Goal: Task Accomplishment & Management: Use online tool/utility

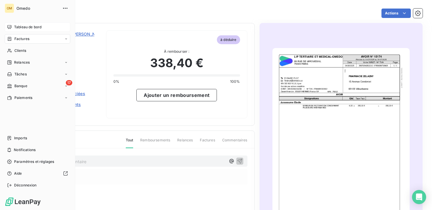
click at [10, 27] on icon at bounding box center [9, 27] width 5 height 5
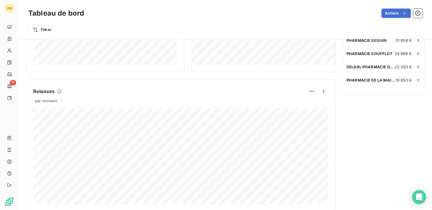
scroll to position [364, 0]
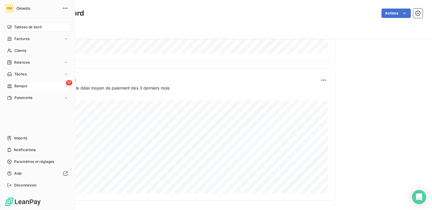
click at [34, 86] on div "17 Banque" at bounding box center [38, 85] width 66 height 9
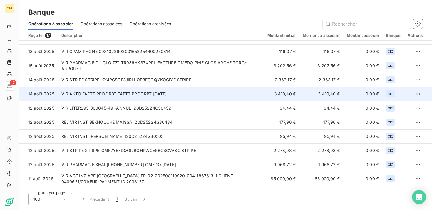
scroll to position [25, 0]
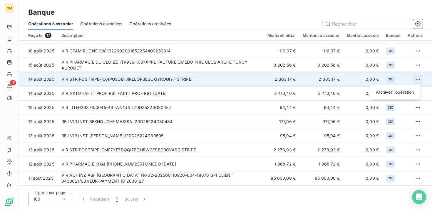
click at [418, 79] on html "OM 17 Banque Opérations à associer Opérations associées Opérations archivées Re…" at bounding box center [216, 105] width 432 height 210
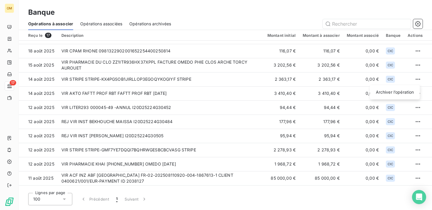
click at [405, 77] on html "OM 17 Banque Opérations à associer Opérations associées Opérations archivées Re…" at bounding box center [216, 105] width 432 height 210
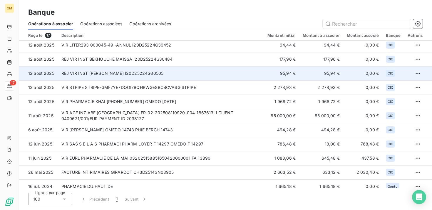
scroll to position [93, 0]
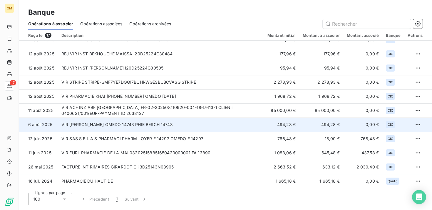
click at [192, 123] on td "VIR [PERSON_NAME] OMEDO 14743 PHIE BERCH 14743" at bounding box center [161, 124] width 206 height 14
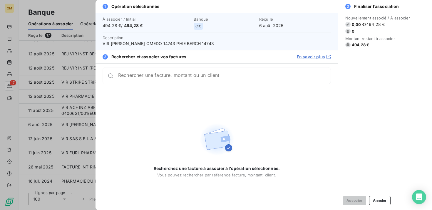
click at [185, 76] on input "Rechercher une facture, montant ou un client" at bounding box center [224, 76] width 213 height 6
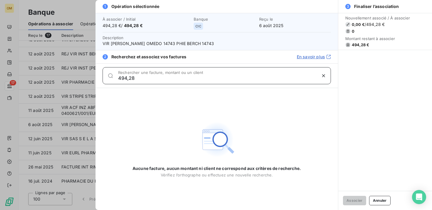
type input "494,28"
click at [79, 10] on div at bounding box center [216, 105] width 432 height 210
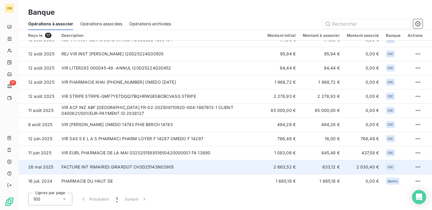
click at [352, 169] on td "2 030,40 €" at bounding box center [363, 167] width 39 height 14
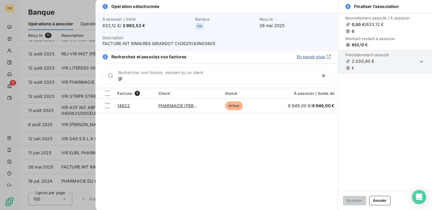
type input "g"
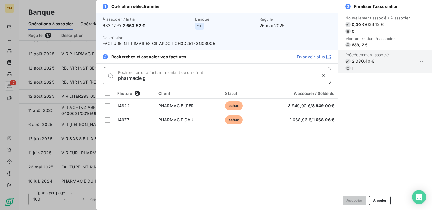
drag, startPoint x: 214, startPoint y: 79, endPoint x: 46, endPoint y: 79, distance: 167.4
click at [46, 209] on div "1 Opération sélectionnée À associer / Initial 633,12 € / 2 663,52 € Banque CIC …" at bounding box center [216, 210] width 432 height 0
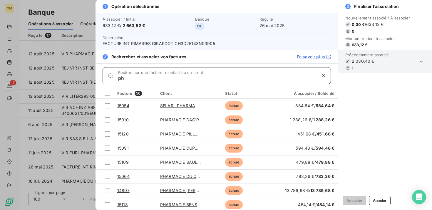
type input "p"
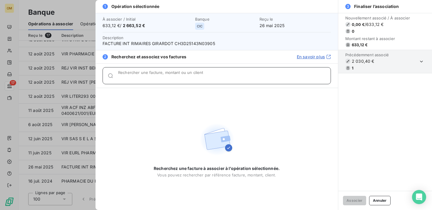
paste input "PHARMACIE [PERSON_NAME]"
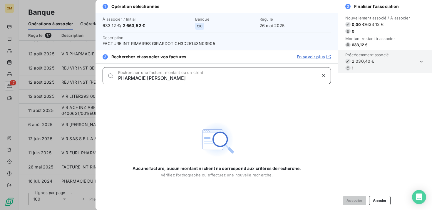
type input "PHARMACIE [PERSON_NAME]"
click at [18, 71] on div at bounding box center [216, 105] width 432 height 210
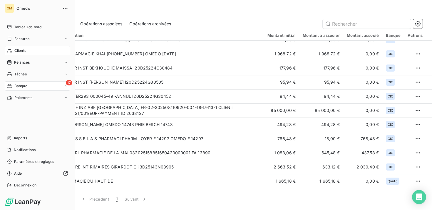
click at [24, 54] on div "Clients" at bounding box center [38, 50] width 66 height 9
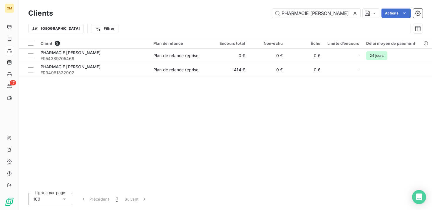
click at [356, 14] on icon at bounding box center [355, 13] width 6 height 6
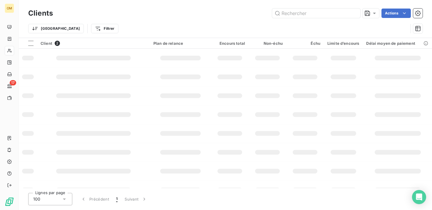
click at [329, 18] on div "Clients Actions" at bounding box center [225, 13] width 395 height 12
click at [317, 14] on input "text" at bounding box center [316, 13] width 88 height 9
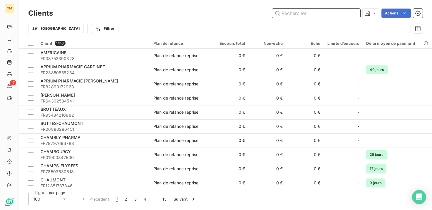
paste input "PHARMACIE [PERSON_NAME]"
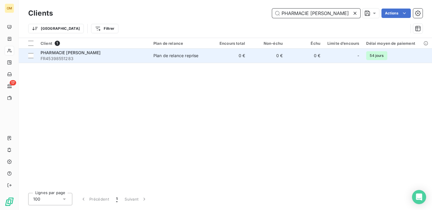
type input "PHARMACIE [PERSON_NAME]"
click at [118, 61] on span "FR45398551283" at bounding box center [94, 59] width 106 height 6
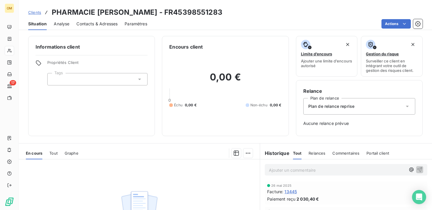
scroll to position [80, 0]
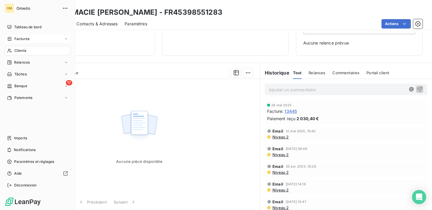
click at [32, 40] on div "Factures" at bounding box center [38, 38] width 66 height 9
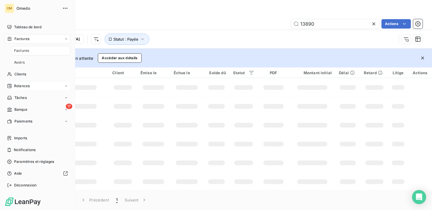
click at [28, 84] on span "Relances" at bounding box center [22, 85] width 16 height 5
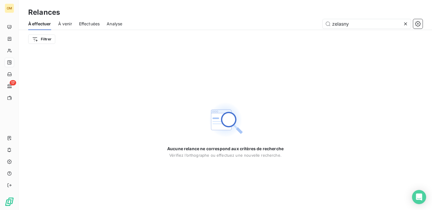
click at [405, 24] on icon at bounding box center [406, 24] width 6 height 6
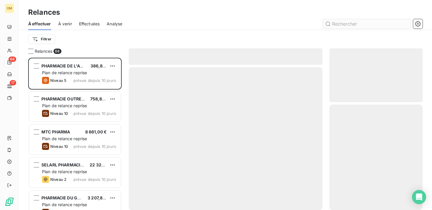
scroll to position [152, 93]
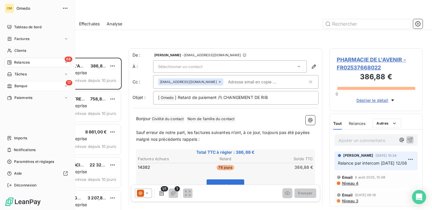
click at [36, 83] on div "17 Banque" at bounding box center [38, 85] width 66 height 9
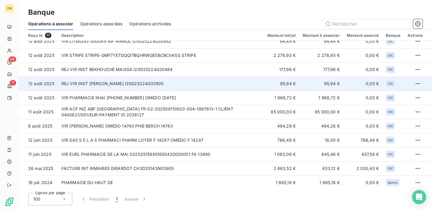
scroll to position [93, 0]
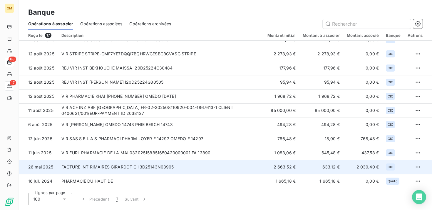
click at [151, 165] on td "FACTURE INT RIMAIRES GIRARDOT CH3D25143N03905" at bounding box center [161, 167] width 206 height 14
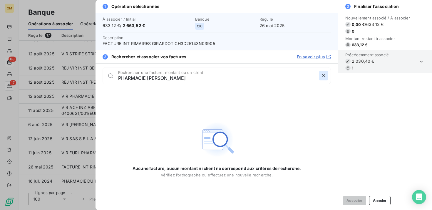
type input "PHARMACIE [PERSON_NAME]"
click at [325, 75] on icon "button" at bounding box center [324, 76] width 6 height 6
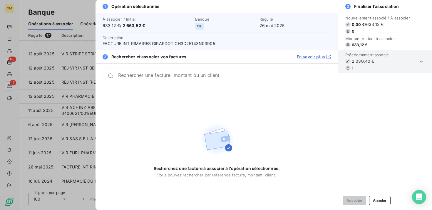
click at [62, 136] on div at bounding box center [216, 105] width 432 height 210
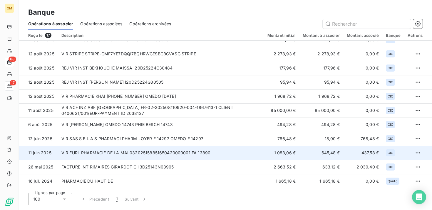
click at [227, 151] on td "VIR EURL PHARMACIE DE LA MAI 032025158851650420000001 FA 13890" at bounding box center [161, 153] width 206 height 14
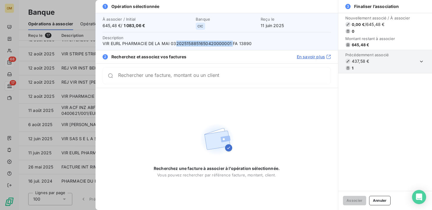
drag, startPoint x: 231, startPoint y: 43, endPoint x: 175, endPoint y: 42, distance: 55.9
click at [175, 42] on span "VIR EURL PHARMACIE DE LA MAI 032025158851650420000001 FA 13890" at bounding box center [217, 44] width 229 height 6
click at [234, 46] on span "VIR EURL PHARMACIE DE LA MAI 032025158851650420000001 FA 13890" at bounding box center [217, 44] width 229 height 6
drag, startPoint x: 252, startPoint y: 44, endPoint x: 238, endPoint y: 44, distance: 13.5
click at [238, 44] on span "VIR EURL PHARMACIE DE LA MAI 032025158851650420000001 FA 13890" at bounding box center [217, 44] width 229 height 6
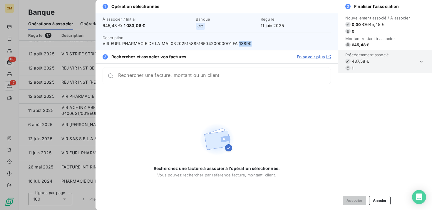
copy span "13890"
click at [47, 111] on div at bounding box center [216, 105] width 432 height 210
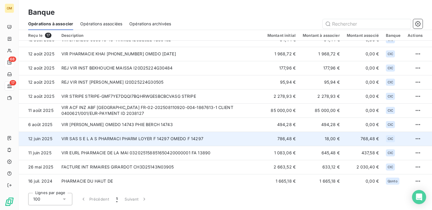
click at [194, 139] on td "VIR SAS S E L A S PHARMACI PHARM LOYER F 14297 OMEDO F 14297" at bounding box center [161, 139] width 206 height 14
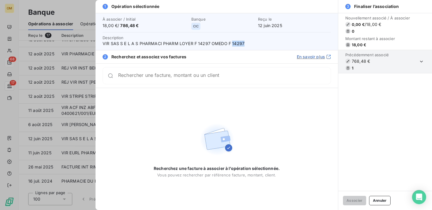
drag, startPoint x: 246, startPoint y: 44, endPoint x: 231, endPoint y: 44, distance: 15.0
click at [231, 44] on span "VIR SAS S E L A S PHARMACI PHARM LOYER F 14297 OMEDO F 14297" at bounding box center [217, 44] width 229 height 6
copy span "14297"
click at [82, 65] on div at bounding box center [216, 105] width 432 height 210
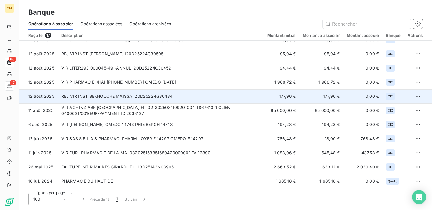
click at [128, 97] on td "REJ VIR INST BEKHOUCHE MAISSA I20D25224G30484" at bounding box center [161, 96] width 206 height 14
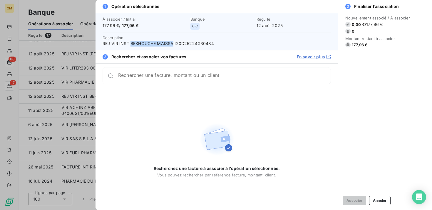
drag, startPoint x: 174, startPoint y: 43, endPoint x: 131, endPoint y: 42, distance: 42.7
click at [131, 42] on span "REJ VIR INST BEKHOUCHE MAISSA I20D25224G30484" at bounding box center [217, 44] width 229 height 6
copy span "BEKHOUCHE MAISSA"
click at [73, 78] on div at bounding box center [216, 105] width 432 height 210
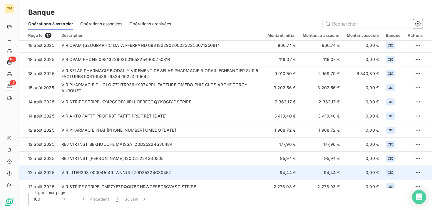
scroll to position [0, 0]
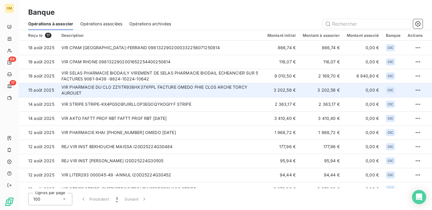
click at [164, 91] on td "VIR PHARMACIE DU CLO ZZ1ITR936HX37XPPL FACTURE OMEDO PHIE CLOS ARCHE TORCY AURO…" at bounding box center [161, 90] width 206 height 14
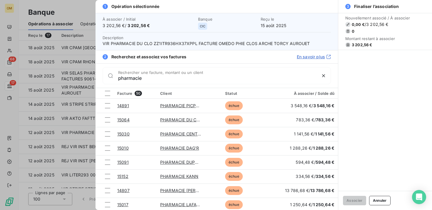
type input "pharmacie"
click at [48, 90] on div at bounding box center [216, 105] width 432 height 210
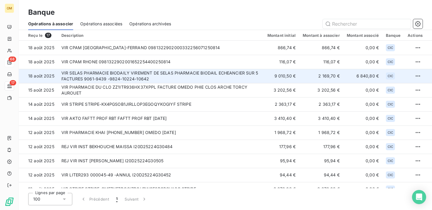
click at [233, 82] on td "VIR SELAS PHARMACIE BIODAILY VIREMENT DE SELAS PHARMACIE BIODAIL ECHEANCIER SUR…" at bounding box center [161, 76] width 206 height 14
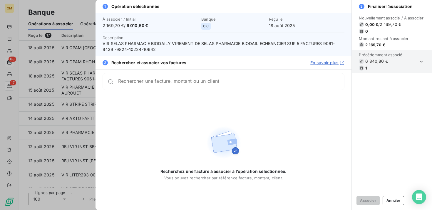
click at [60, 83] on div at bounding box center [216, 105] width 432 height 210
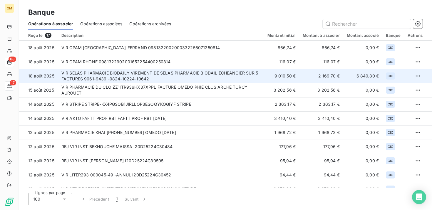
click at [133, 76] on td "VIR SELAS PHARMACIE BIODAILY VIREMENT DE SELAS PHARMACIE BIODAIL ECHEANCIER SUR…" at bounding box center [161, 76] width 206 height 14
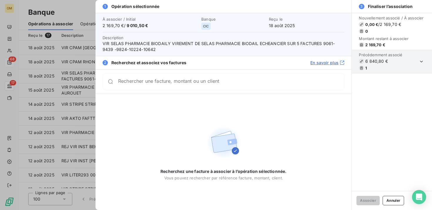
click at [71, 85] on div at bounding box center [216, 105] width 432 height 210
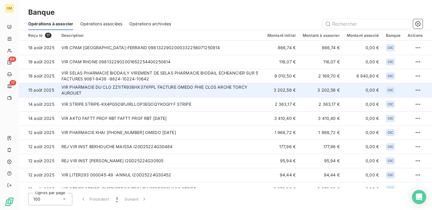
click at [242, 85] on td "VIR PHARMACIE DU CLO ZZ1ITR936HX37XPPL FACTURE OMEDO PHIE CLOS ARCHE TORCY AURO…" at bounding box center [161, 90] width 206 height 14
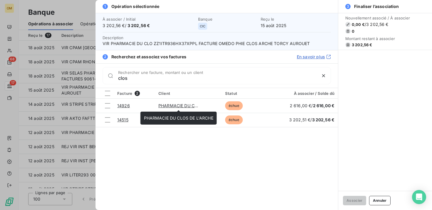
type input "clos"
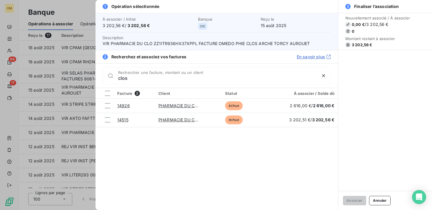
click at [184, 131] on div "Facture 2 Client Statut À associer / Solde dû 14926 PHARMACIE DU CLOS DE L'ARCH…" at bounding box center [217, 149] width 243 height 122
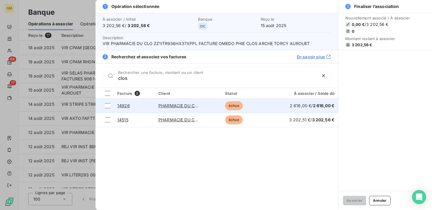
click at [187, 105] on link "PHARMACIE DU CLOS DE L'ARCHE" at bounding box center [193, 105] width 69 height 5
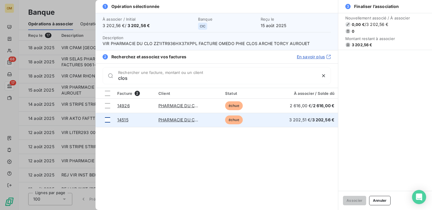
click at [107, 122] on td at bounding box center [105, 120] width 18 height 14
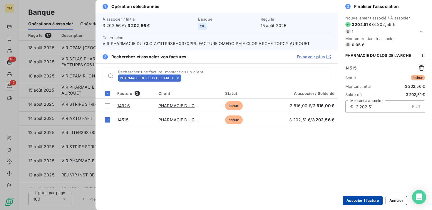
click at [369, 199] on button "Associer 1 facture" at bounding box center [363, 200] width 40 height 9
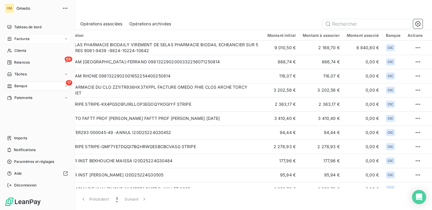
click at [35, 42] on div "Factures" at bounding box center [38, 38] width 66 height 9
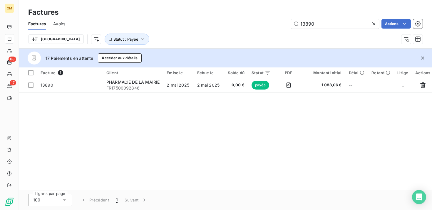
click at [375, 22] on icon at bounding box center [374, 24] width 6 height 6
click at [346, 26] on input "text" at bounding box center [335, 23] width 88 height 9
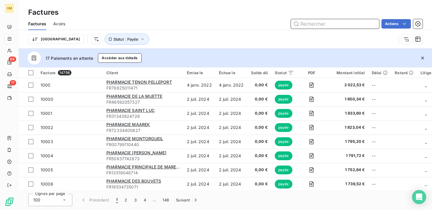
paste input "13890"
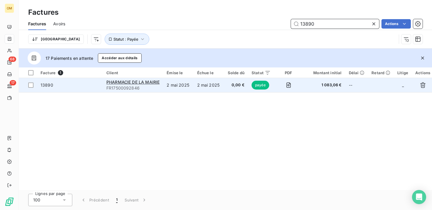
type input "13890"
click at [309, 87] on span "1 083,06 €" at bounding box center [324, 85] width 35 height 6
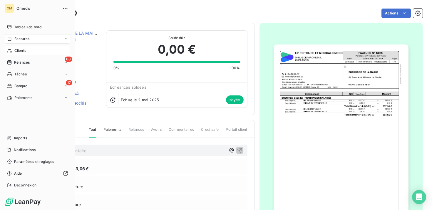
click at [28, 46] on div "Clients" at bounding box center [38, 50] width 66 height 9
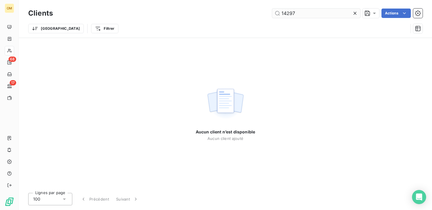
click at [339, 13] on input "14297" at bounding box center [316, 13] width 88 height 9
type input "14297"
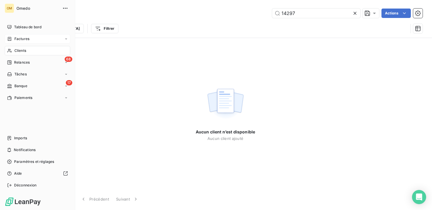
click at [18, 38] on span "Factures" at bounding box center [21, 38] width 15 height 5
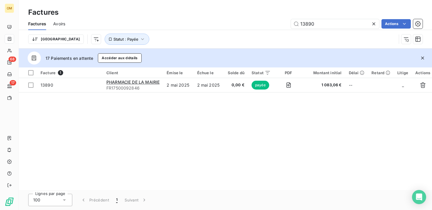
click at [374, 24] on icon at bounding box center [374, 23] width 3 height 3
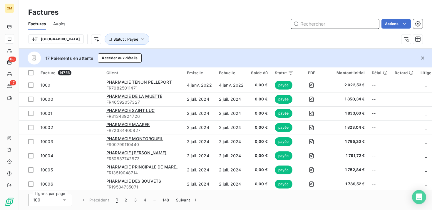
click at [345, 27] on input "text" at bounding box center [335, 23] width 88 height 9
paste input "14297"
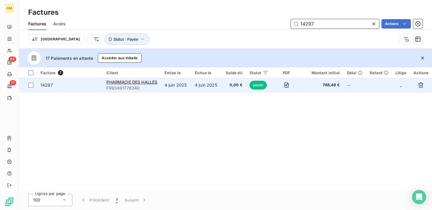
type input "14297"
click at [300, 89] on td at bounding box center [286, 85] width 29 height 14
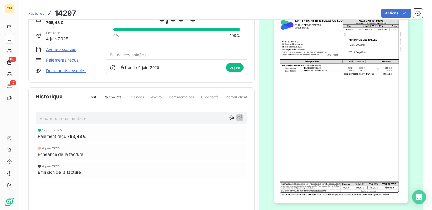
scroll to position [56, 0]
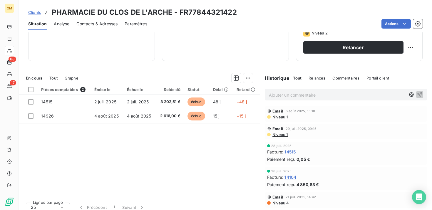
scroll to position [101, 0]
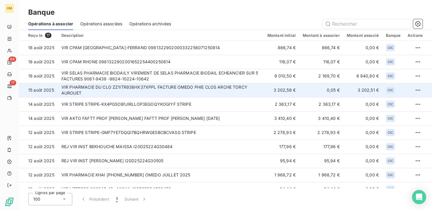
click at [251, 91] on td "VIR PHARMACIE DU CLO ZZ1ITR936HX37XPPL FACTURE OMEDO PHIE CLOS ARCHE TORCY AURO…" at bounding box center [161, 90] width 206 height 14
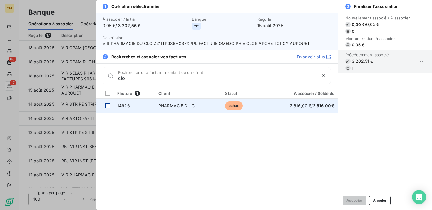
type input "clo"
click at [106, 108] on div at bounding box center [107, 105] width 5 height 5
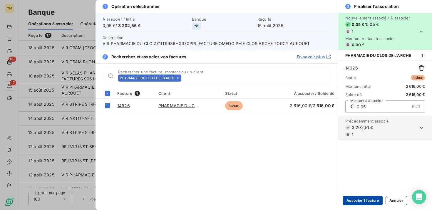
click at [363, 198] on button "Associer 1 facture" at bounding box center [363, 200] width 40 height 9
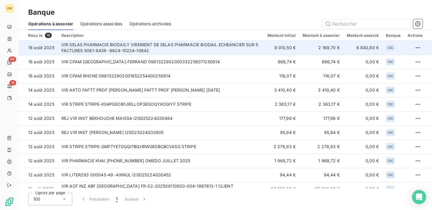
click at [208, 46] on td "VIR SELAS PHARMACIE BIODAILY VIREMENT DE SELAS PHARMACIE BIODAIL ECHEANCIER SUR…" at bounding box center [161, 48] width 206 height 14
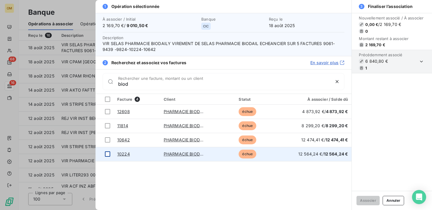
type input "biod"
click at [106, 152] on div at bounding box center [107, 153] width 5 height 5
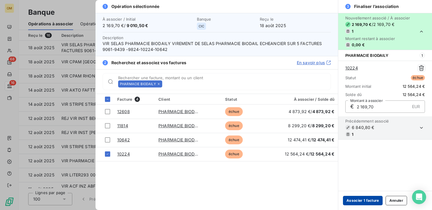
click at [370, 201] on button "Associer 1 facture" at bounding box center [363, 200] width 40 height 9
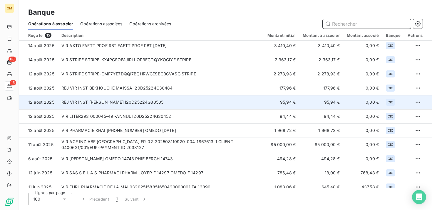
scroll to position [64, 0]
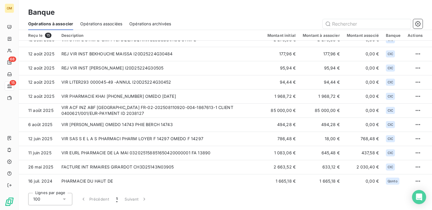
click at [48, 36] on span "15" at bounding box center [48, 35] width 6 height 5
click at [49, 36] on span "15" at bounding box center [48, 35] width 6 height 5
click at [117, 30] on th "Description" at bounding box center [161, 35] width 206 height 11
click at [113, 24] on span "Opérations associées" at bounding box center [101, 24] width 42 height 6
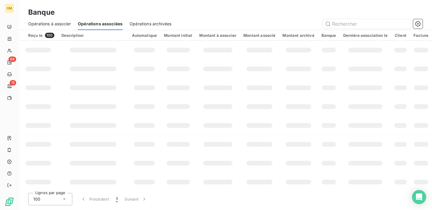
click at [52, 24] on span "Opérations à associer" at bounding box center [49, 24] width 43 height 6
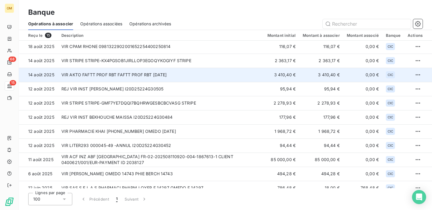
scroll to position [16, 0]
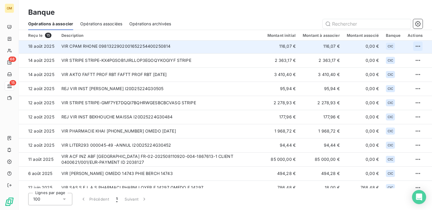
click at [415, 47] on html "OM 68 15 Banque Opérations à associer Opérations associées Opérations archivées…" at bounding box center [216, 105] width 432 height 210
click at [346, 50] on html "OM 68 15 Banque Opérations à associer Opérations associées Opérations archivées…" at bounding box center [216, 105] width 432 height 210
click at [346, 50] on td "0,00 €" at bounding box center [363, 46] width 39 height 14
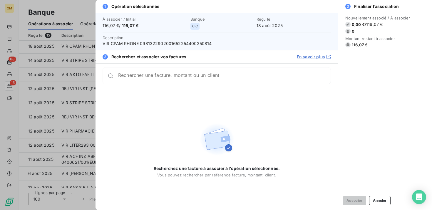
click at [80, 61] on div at bounding box center [216, 105] width 432 height 210
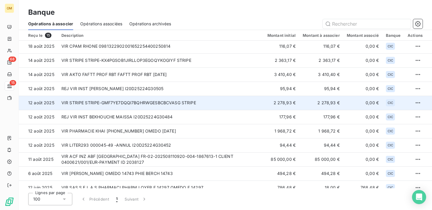
click at [95, 105] on td "VIR STRIPE STRIPE-GMF7YE7DQQI7BQHRWGESBCBCVASG STRIPE" at bounding box center [161, 103] width 206 height 14
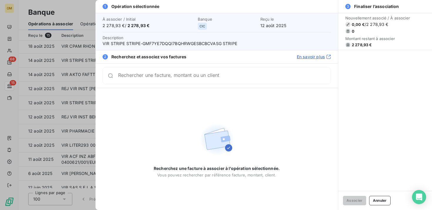
click at [59, 61] on div at bounding box center [216, 105] width 432 height 210
